Goal: Navigation & Orientation: Find specific page/section

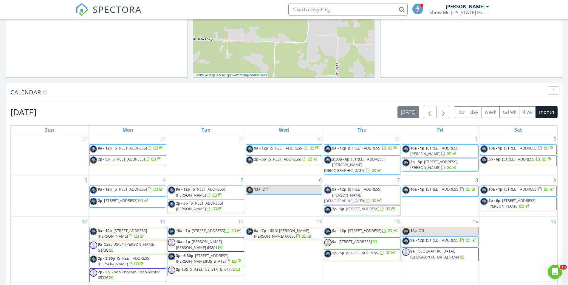
scroll to position [328, 0]
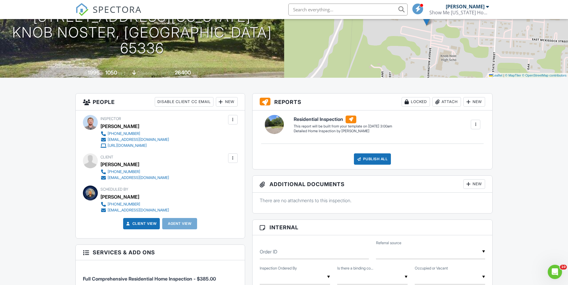
scroll to position [89, 0]
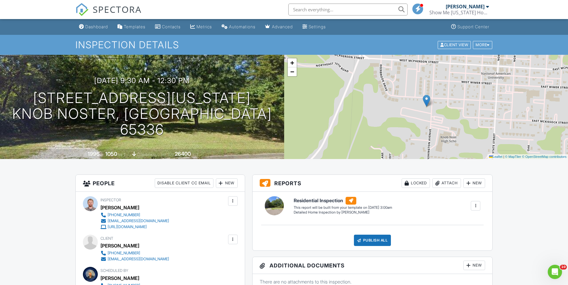
click at [109, 5] on span "SPECTORA" at bounding box center [117, 9] width 49 height 13
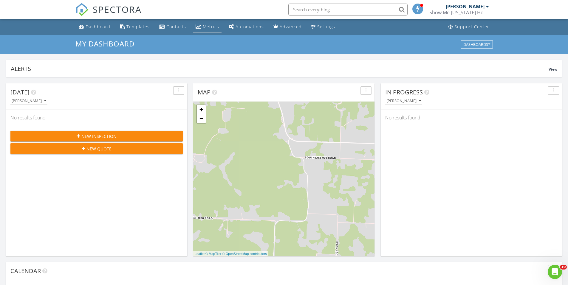
click at [196, 26] on div "Metrics" at bounding box center [198, 26] width 6 height 5
